Goal: Task Accomplishment & Management: Manage account settings

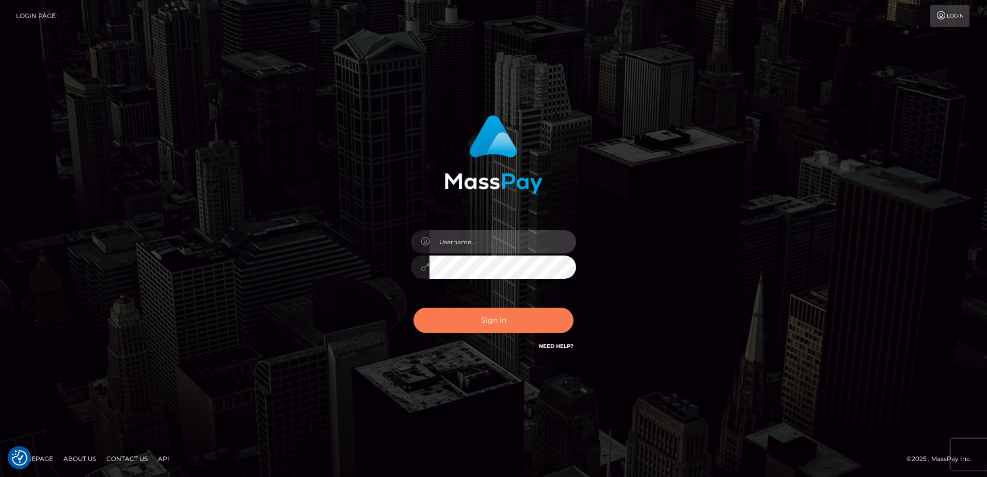
type input "Dan"
click at [512, 321] on button "Sign in" at bounding box center [494, 320] width 160 height 25
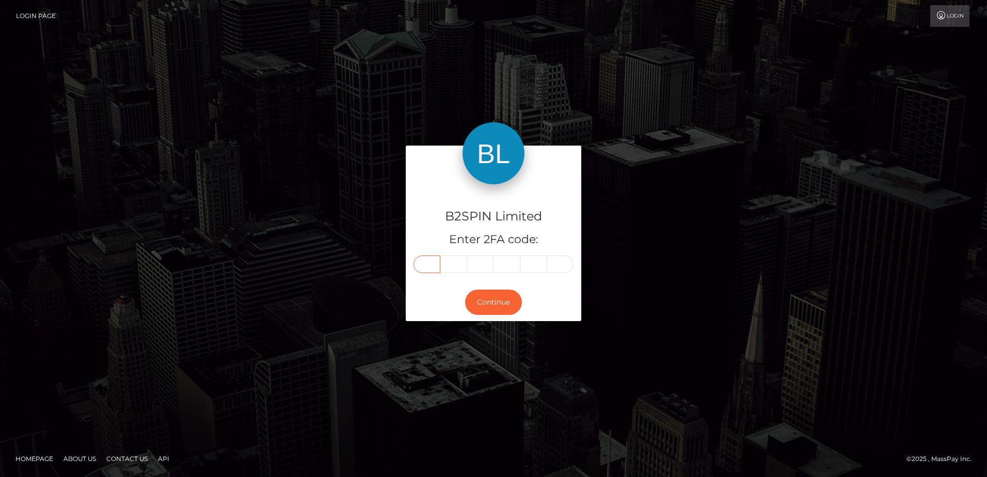
click at [423, 262] on input "text" at bounding box center [427, 265] width 27 height 18
type input "0"
type input "5"
type input "7"
type input "0"
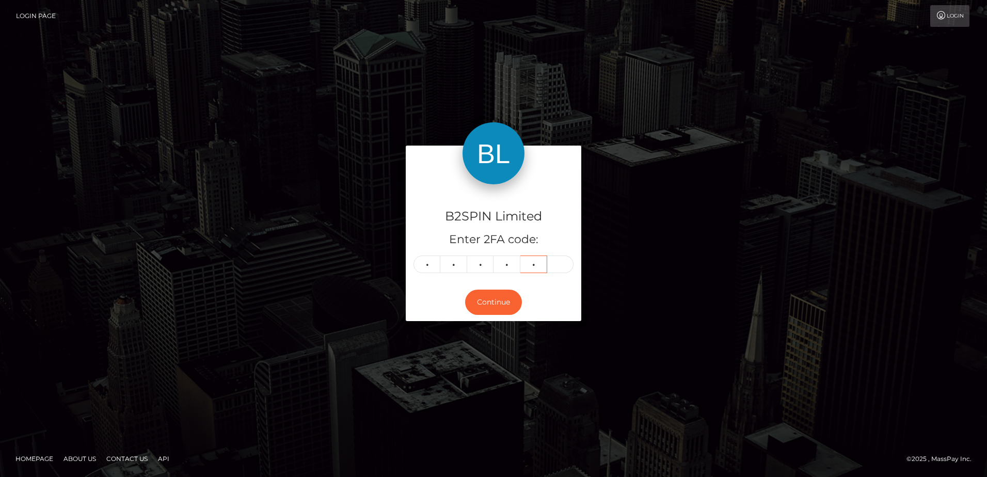
type input "3"
type input "1"
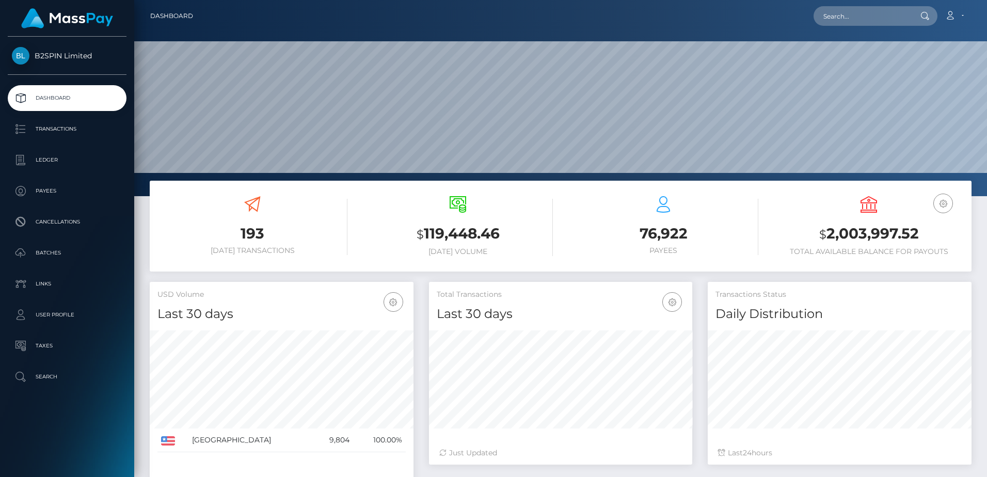
scroll to position [183, 263]
click at [283, 209] on div "193 [DATE] Transactions" at bounding box center [252, 225] width 190 height 59
click at [880, 239] on h3 "$ 2,003,997.52" at bounding box center [869, 234] width 190 height 21
copy h3 "2,003,997.52"
